Goal: Check status: Check status

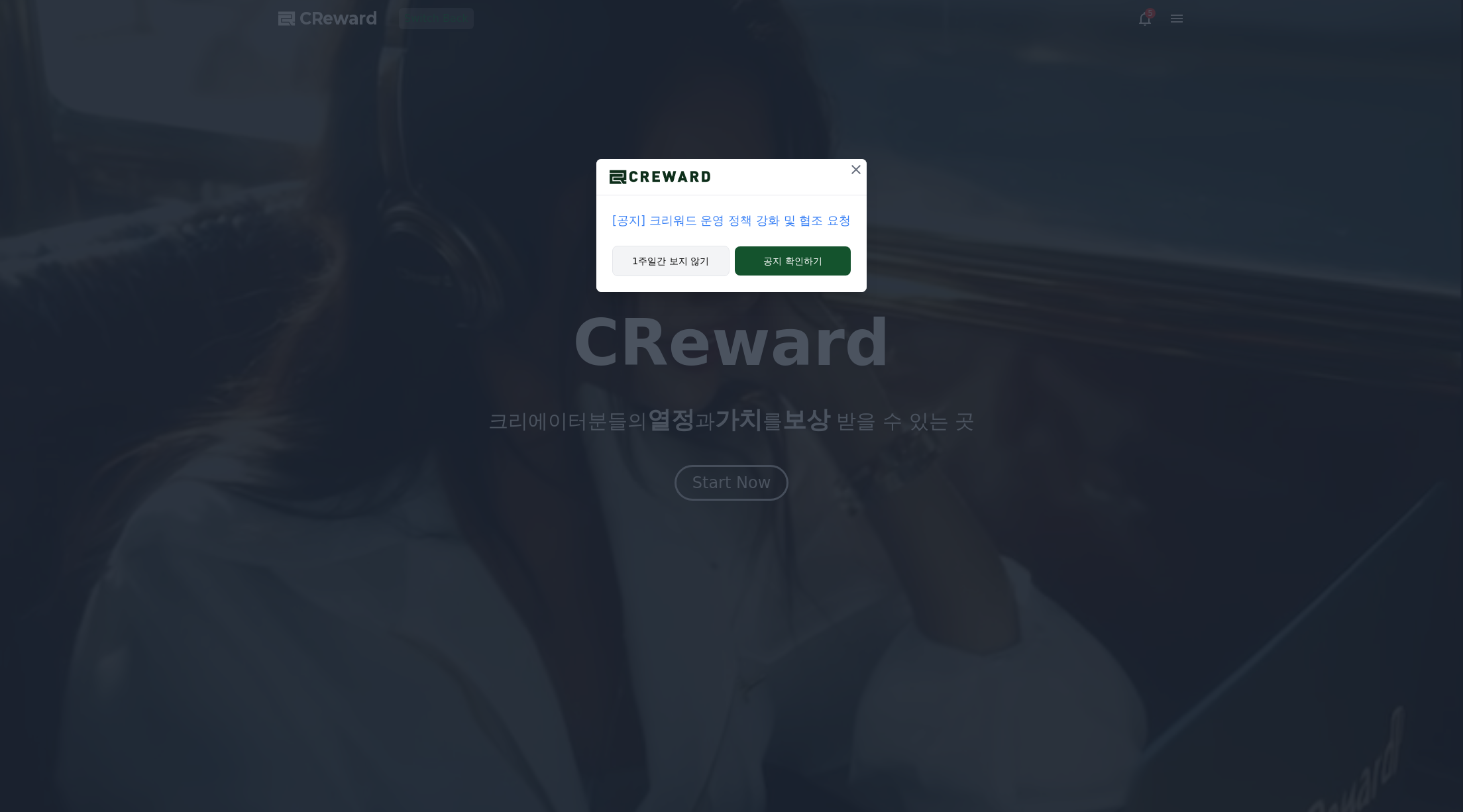
click at [687, 251] on button "1주일간 보지 않기" at bounding box center [670, 261] width 117 height 30
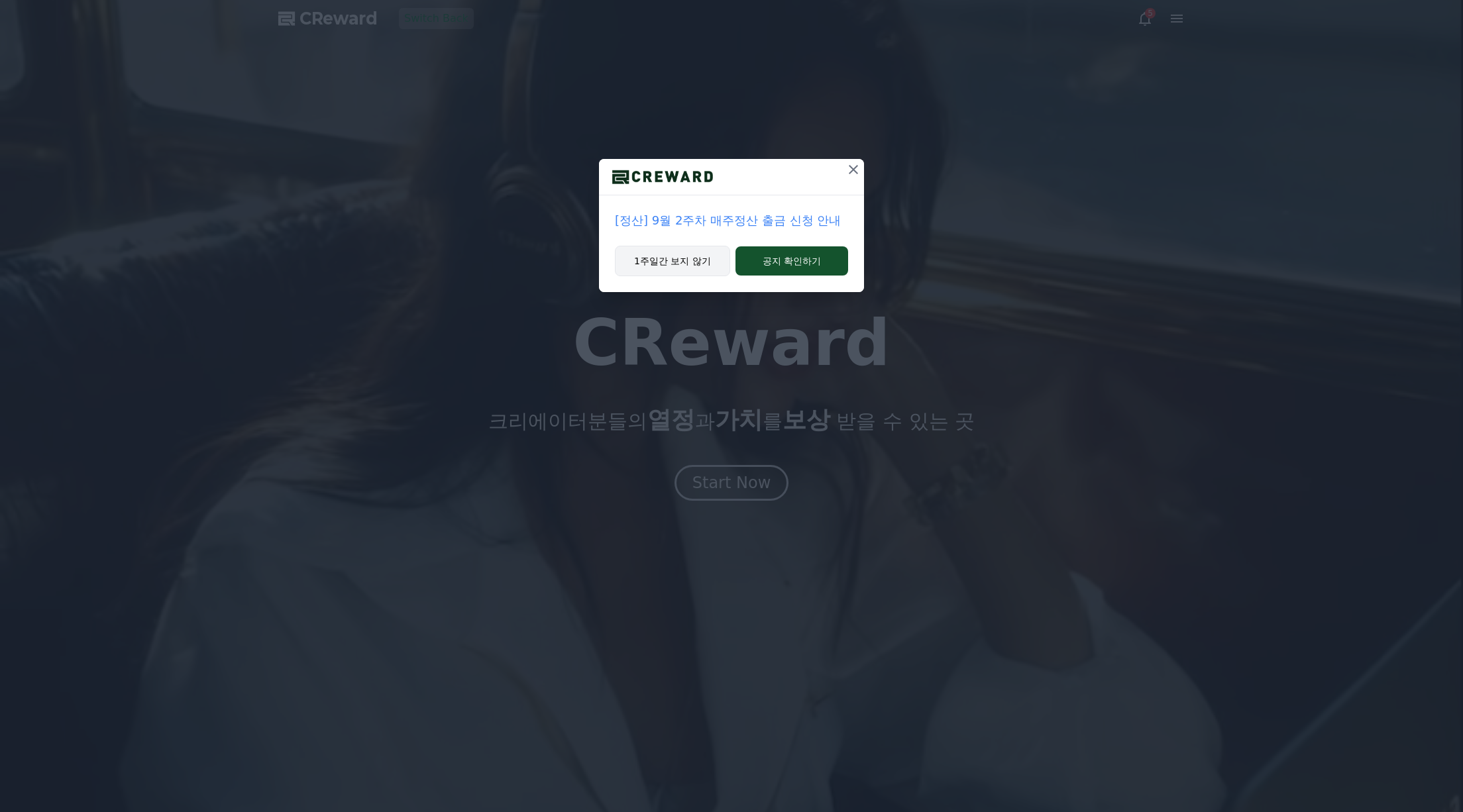
click at [669, 265] on button "1주일간 보지 않기" at bounding box center [672, 261] width 115 height 30
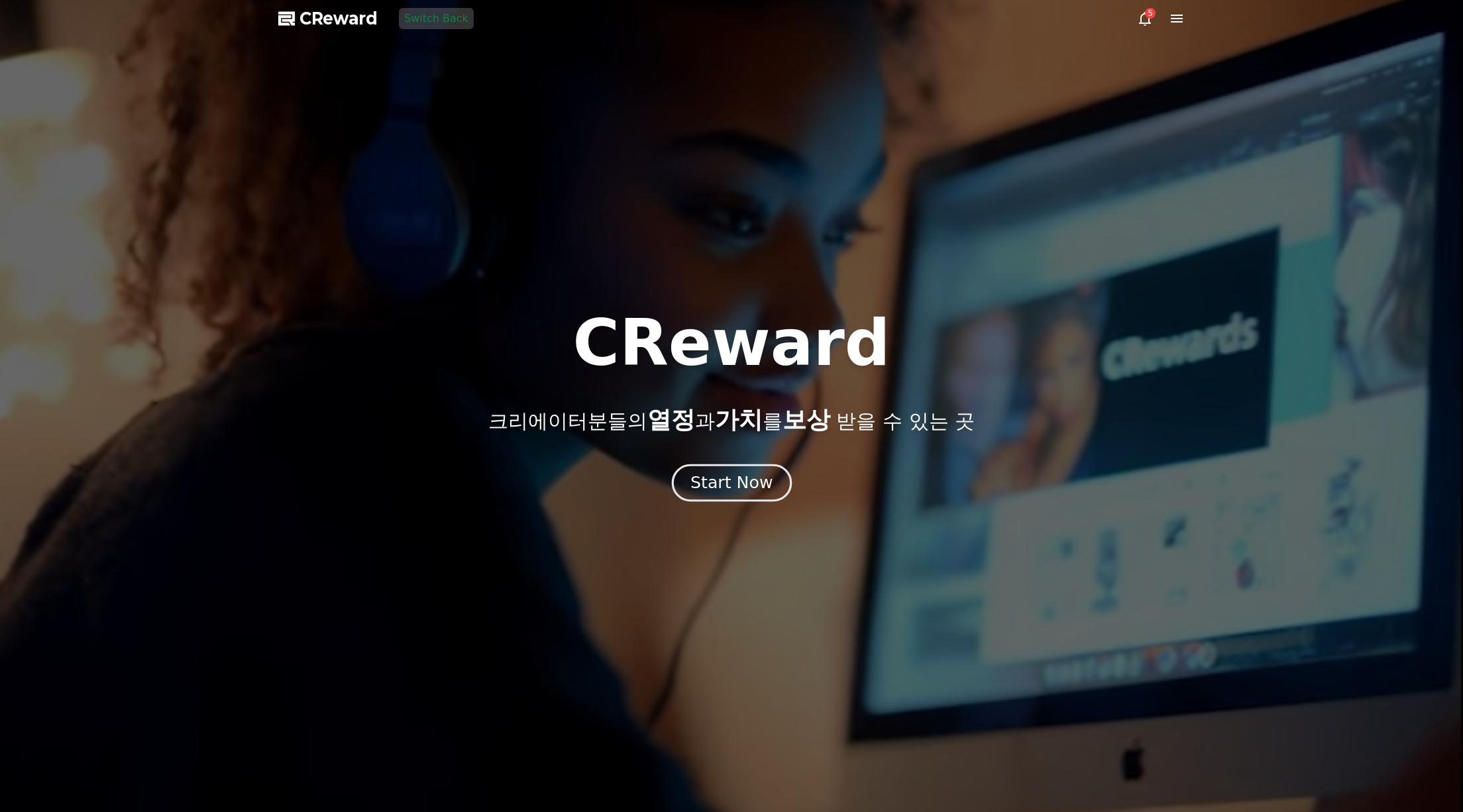
click at [737, 490] on div "Start Now" at bounding box center [731, 483] width 82 height 23
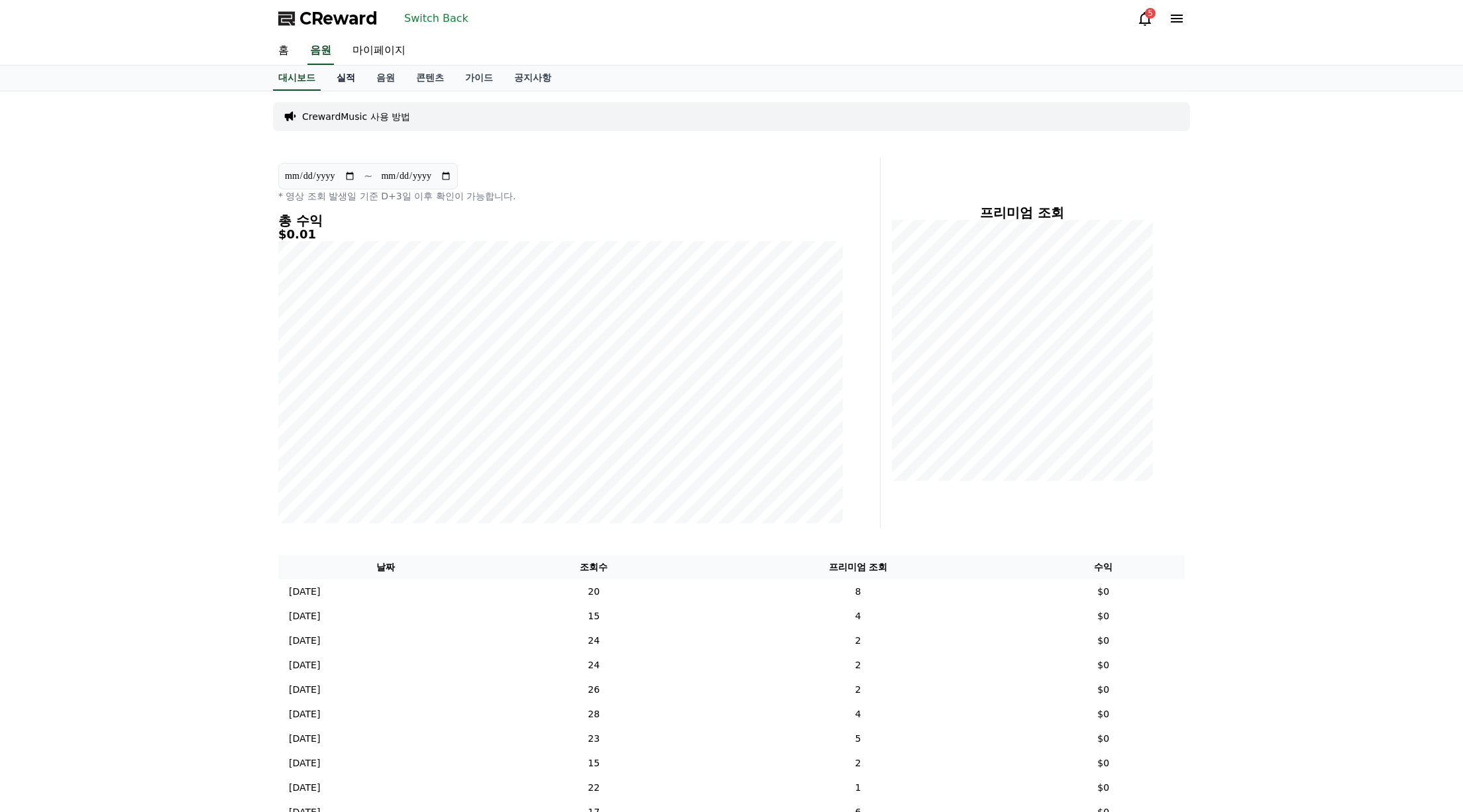
click at [347, 80] on link "실적" at bounding box center [346, 78] width 40 height 25
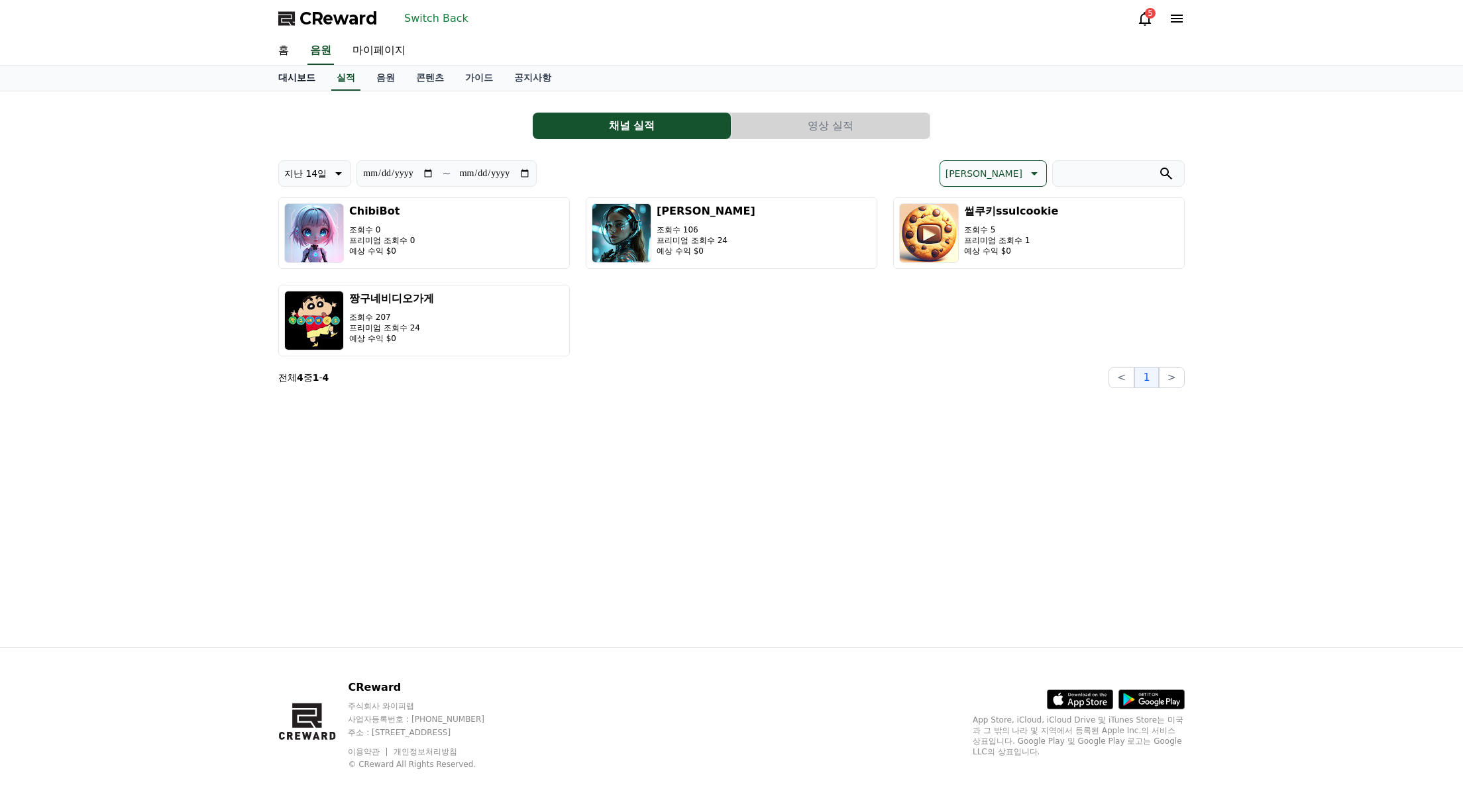
click at [311, 78] on link "대시보드" at bounding box center [296, 78] width 58 height 25
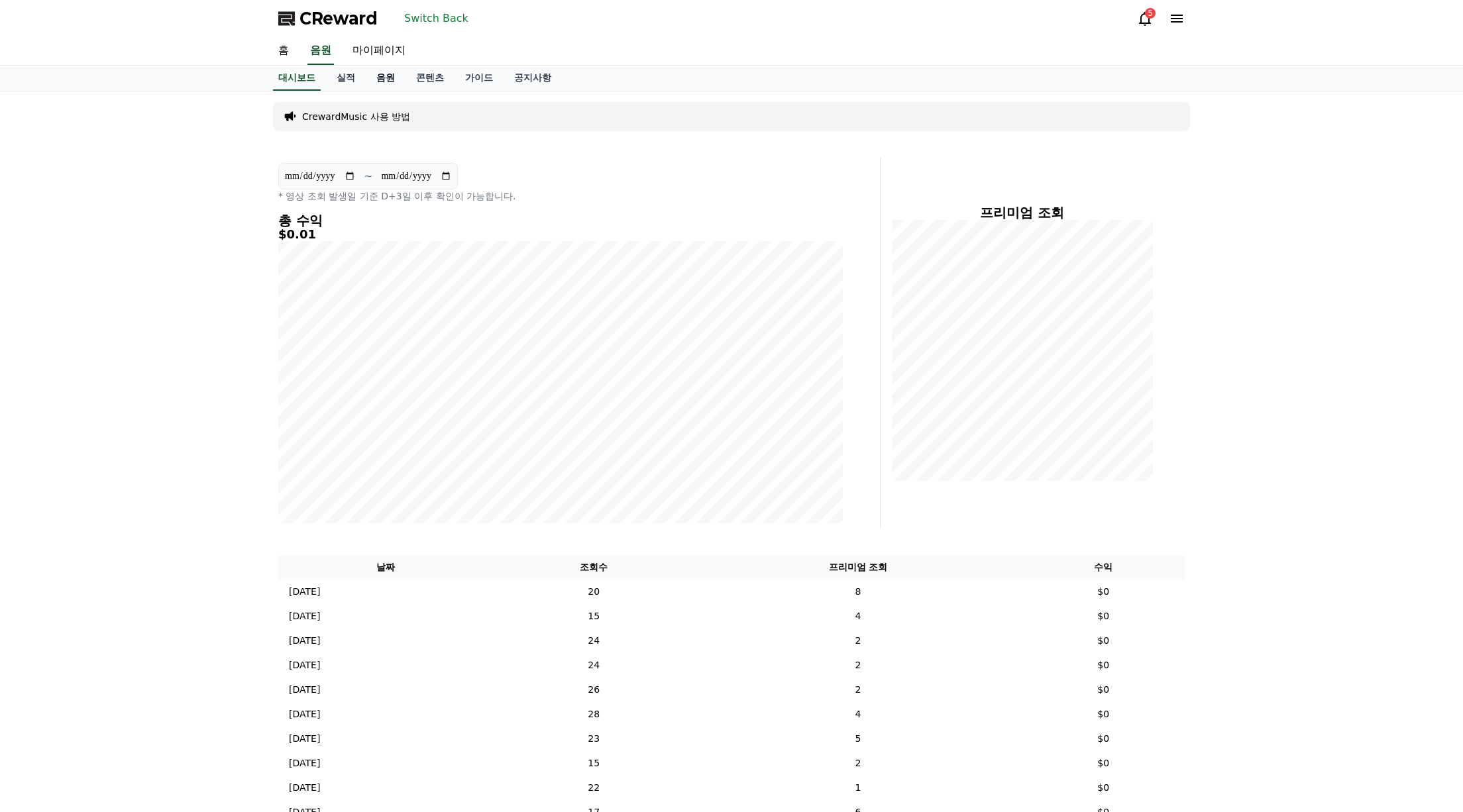
click at [381, 77] on link "음원" at bounding box center [385, 78] width 40 height 25
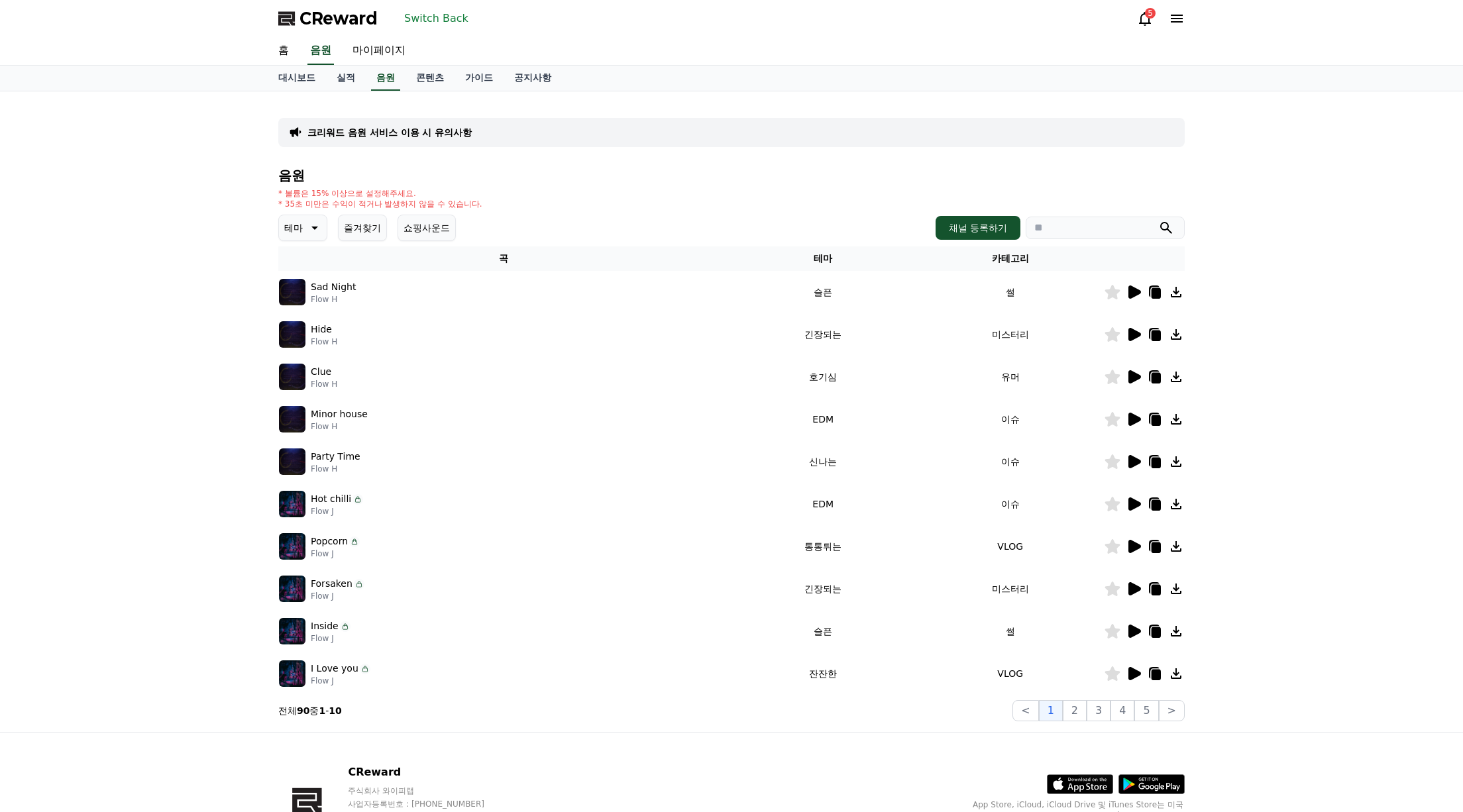
click at [1133, 674] on icon at bounding box center [1134, 673] width 12 height 13
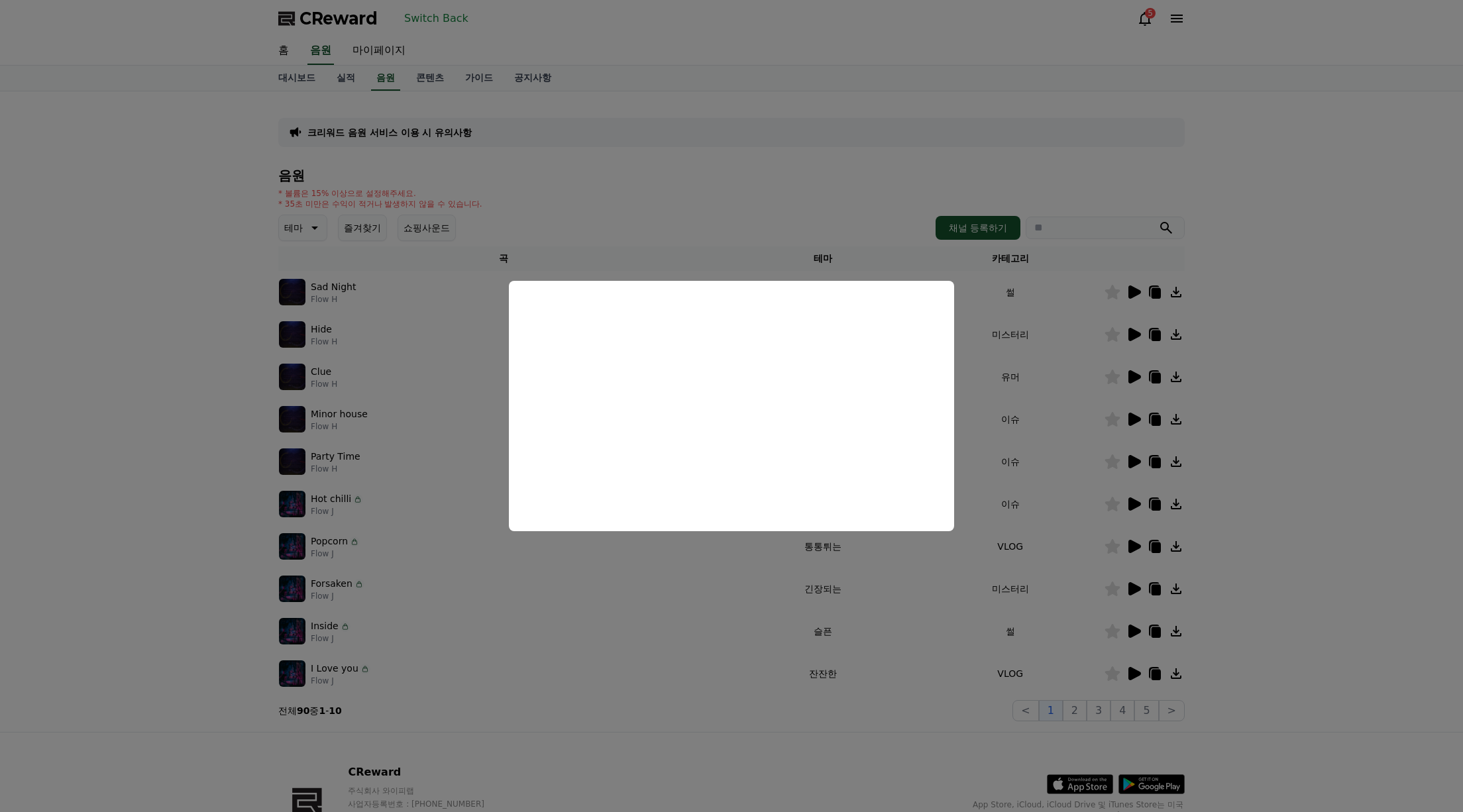
click at [1244, 671] on button "close modal" at bounding box center [731, 406] width 1463 height 812
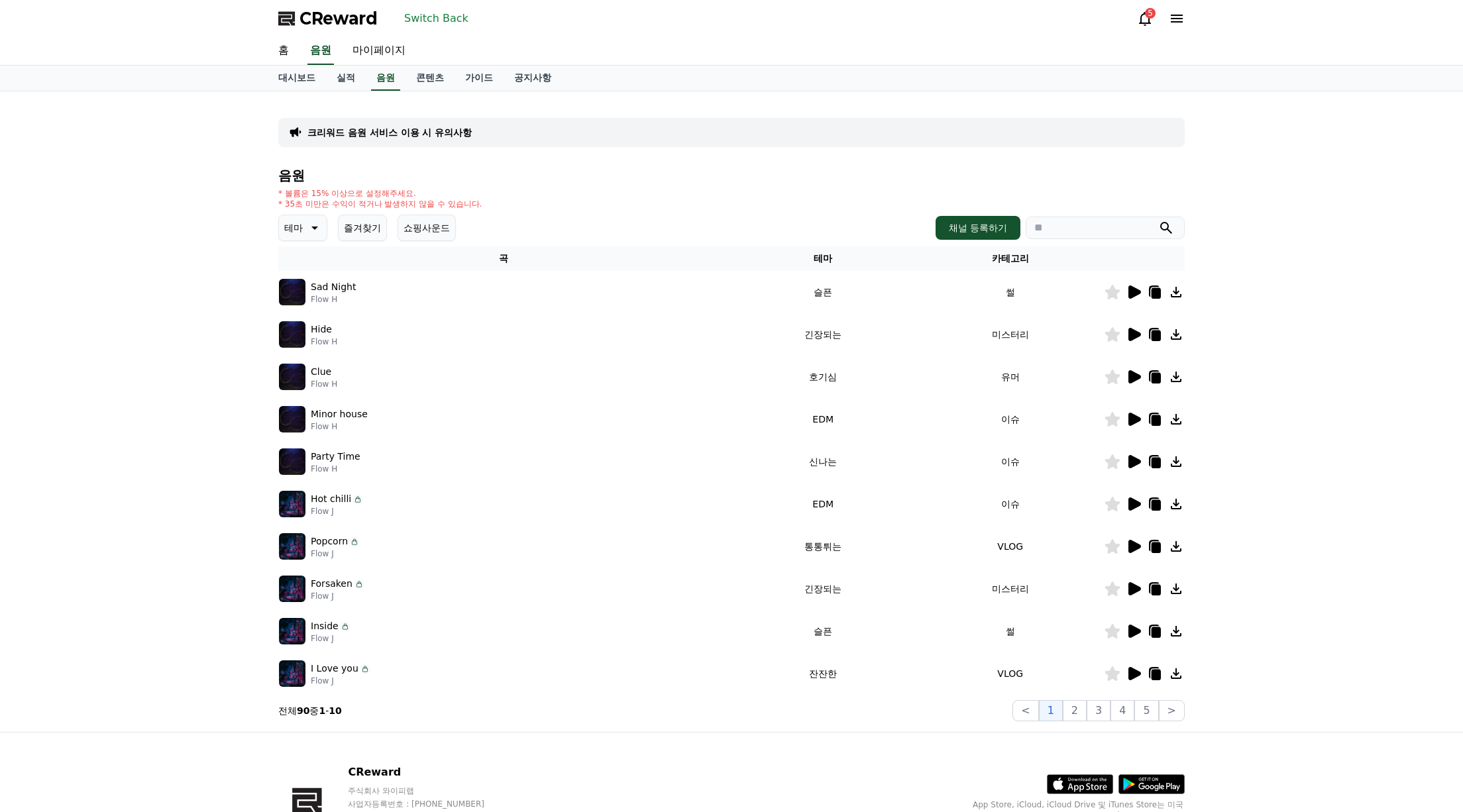
click at [1178, 673] on icon at bounding box center [1176, 673] width 10 height 10
click at [1129, 460] on icon at bounding box center [1134, 462] width 12 height 13
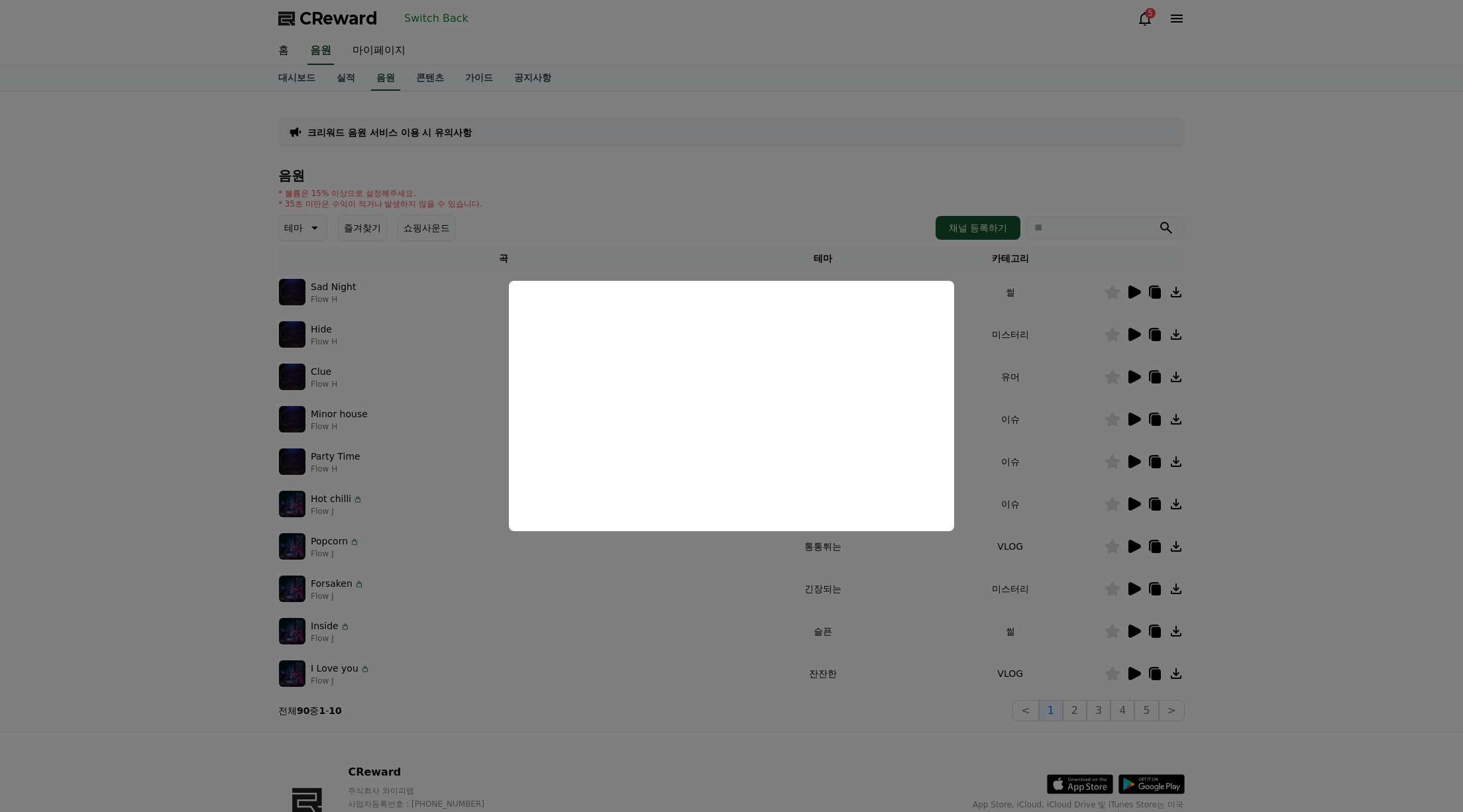
click at [1229, 449] on button "close modal" at bounding box center [731, 406] width 1463 height 812
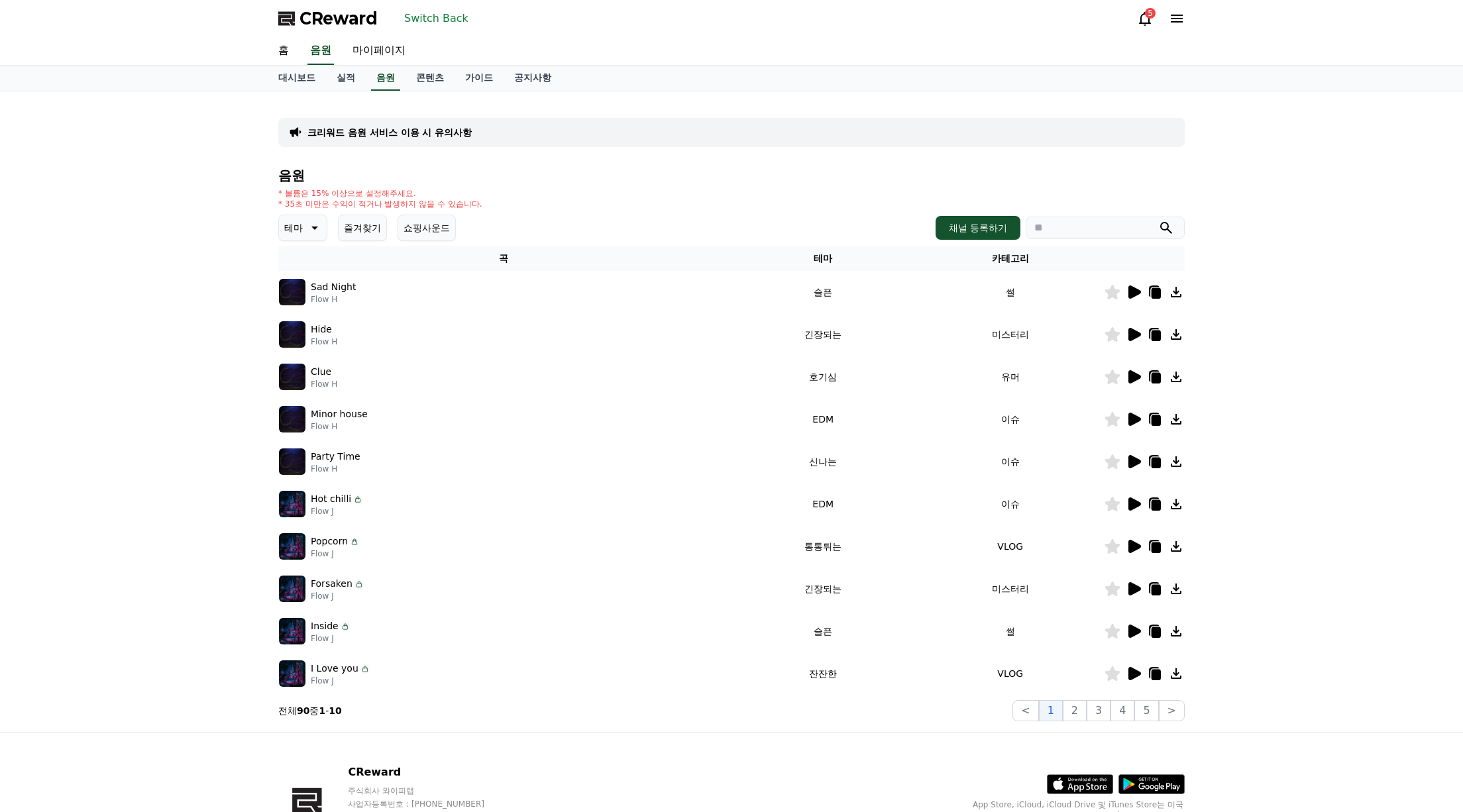
click at [1182, 462] on icon at bounding box center [1176, 462] width 16 height 16
click at [678, 785] on div "CReward 주식회사 와이피랩 사업자등록번호 : [PHONE_NUMBER] 주소 : [STREET_ADDRESS] 이용약관 개인정보처리방침 …" at bounding box center [731, 815] width 927 height 165
click at [1132, 501] on icon at bounding box center [1134, 503] width 12 height 13
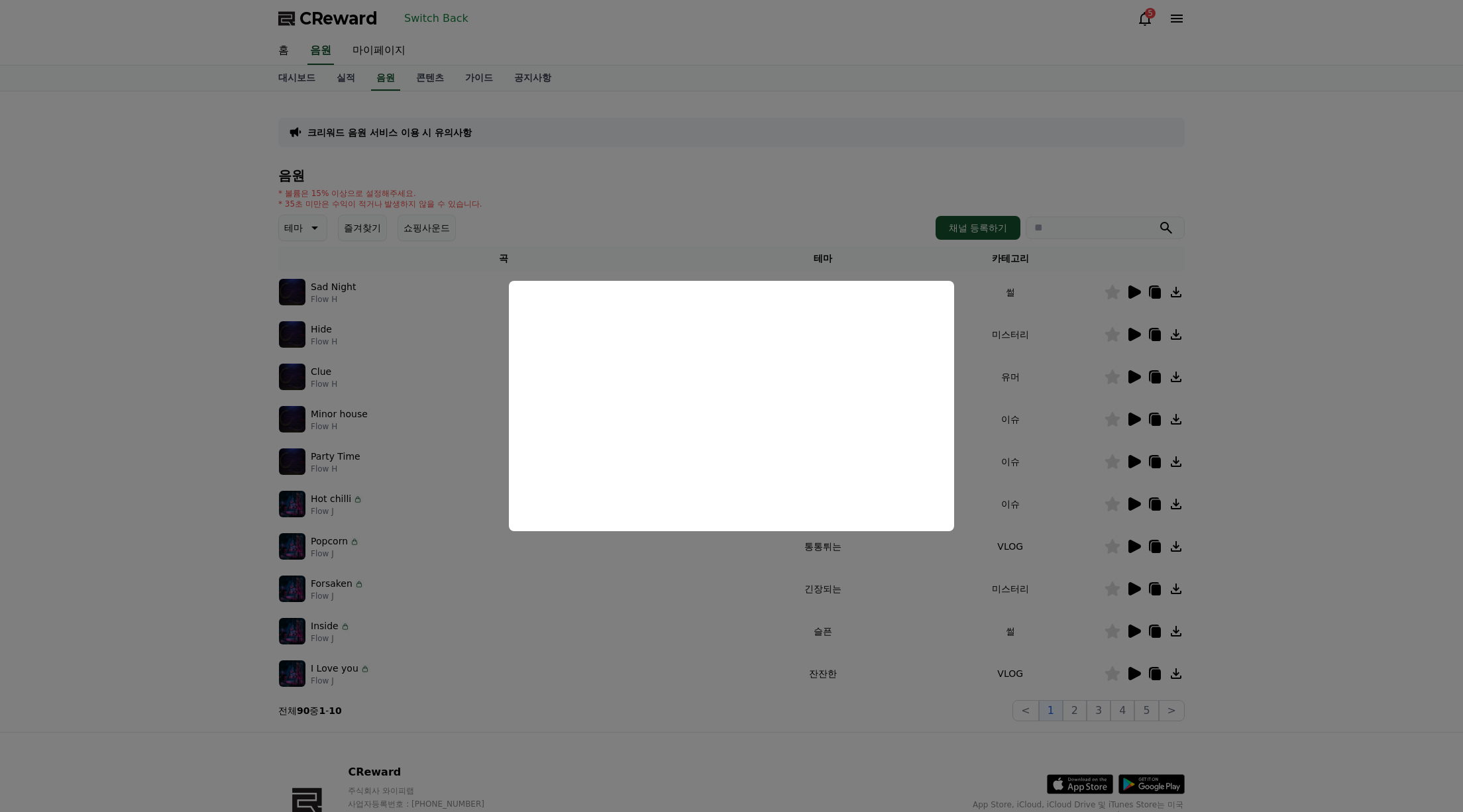
click at [111, 569] on button "close modal" at bounding box center [731, 406] width 1463 height 812
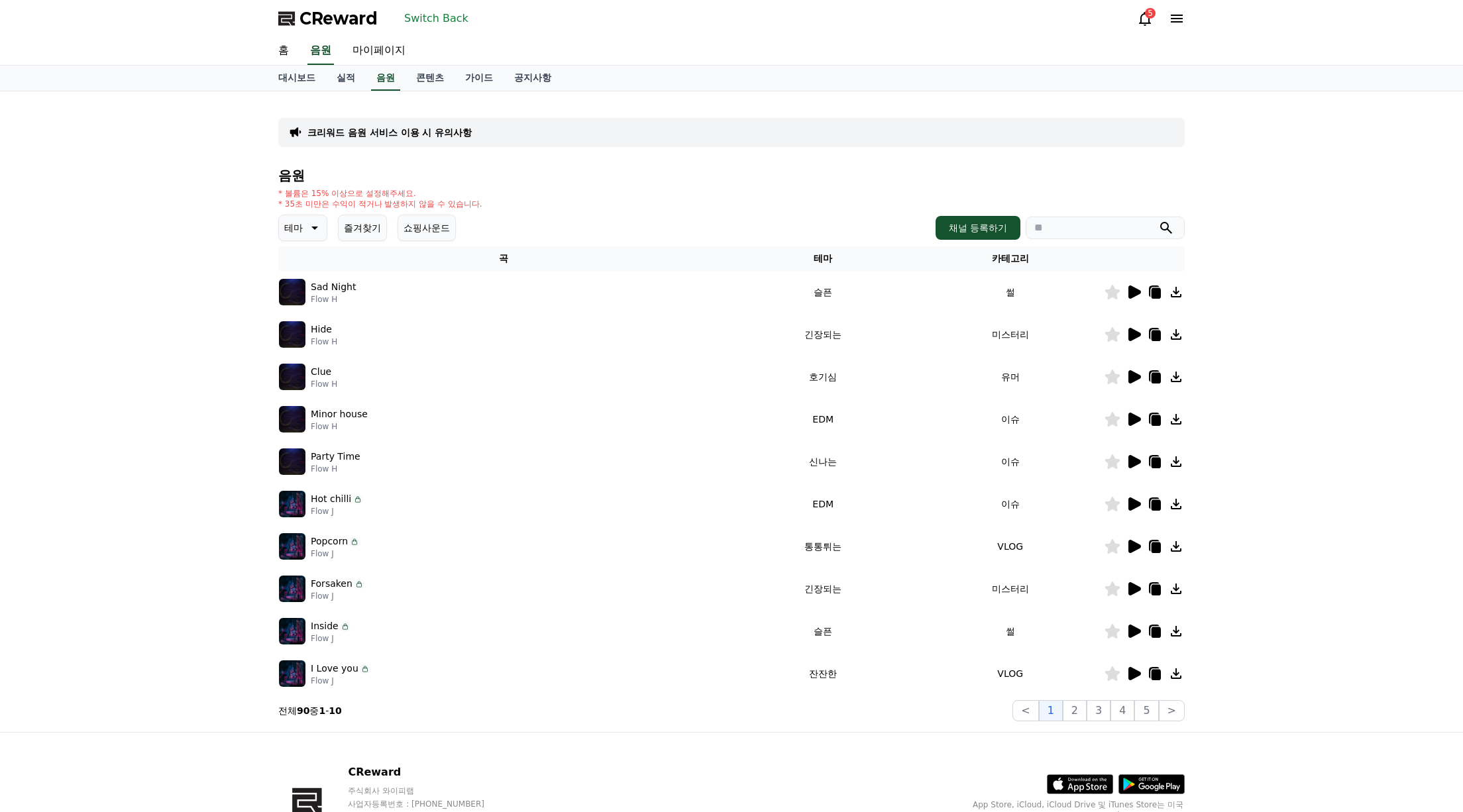
click at [1172, 505] on icon at bounding box center [1176, 503] width 16 height 16
click at [425, 16] on button "Switch Back" at bounding box center [436, 19] width 75 height 21
